Goal: Obtain resource: Obtain resource

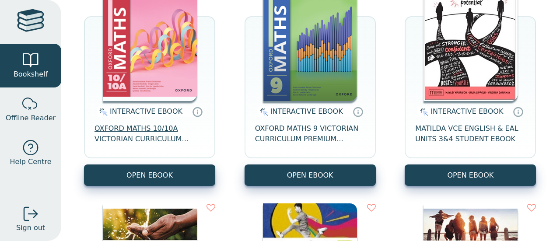
scroll to position [151, 0]
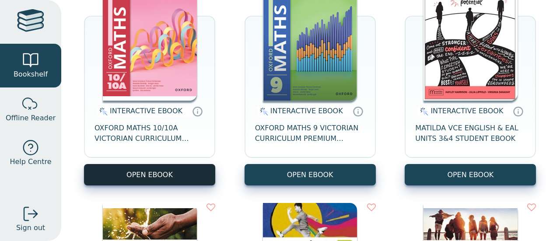
click at [151, 172] on button "OPEN EBOOK" at bounding box center [149, 174] width 131 height 21
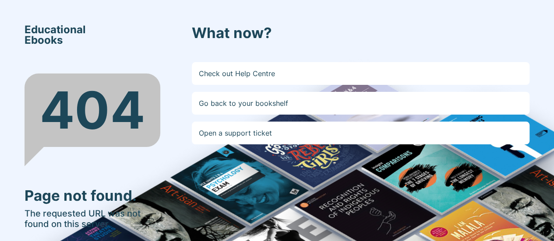
scroll to position [37, 0]
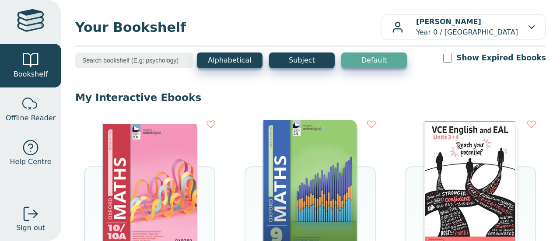
scroll to position [124, 0]
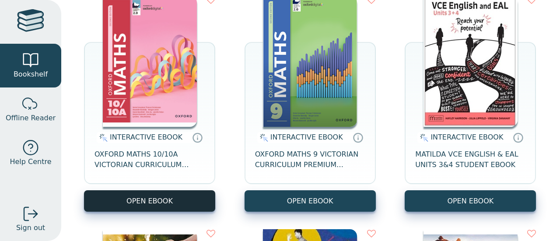
click at [159, 198] on button "OPEN EBOOK" at bounding box center [149, 200] width 131 height 21
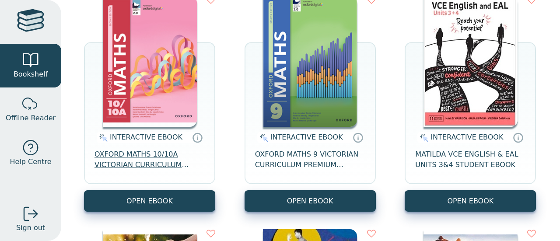
click at [183, 155] on span "OXFORD MATHS 10/10A VICTORIAN CURRICULUM PREMIUM DIGITAL ACCESS 2E" at bounding box center [150, 159] width 110 height 21
